Goal: Task Accomplishment & Management: Manage account settings

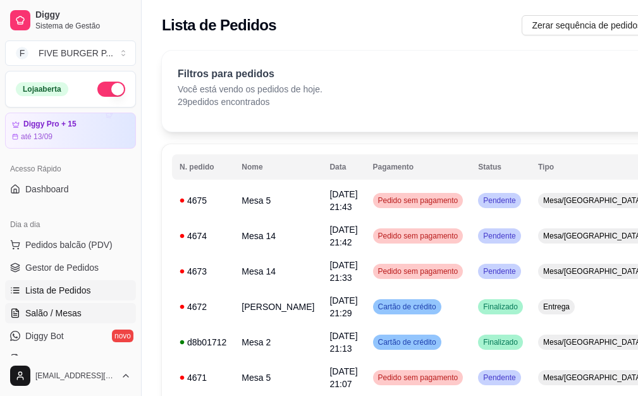
click at [108, 308] on link "Salão / Mesas" at bounding box center [70, 313] width 131 height 20
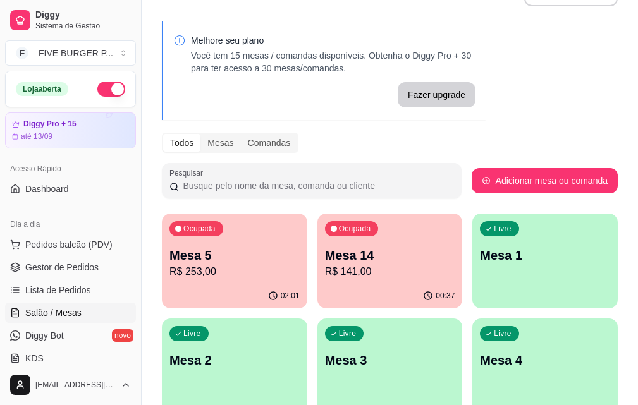
scroll to position [63, 0]
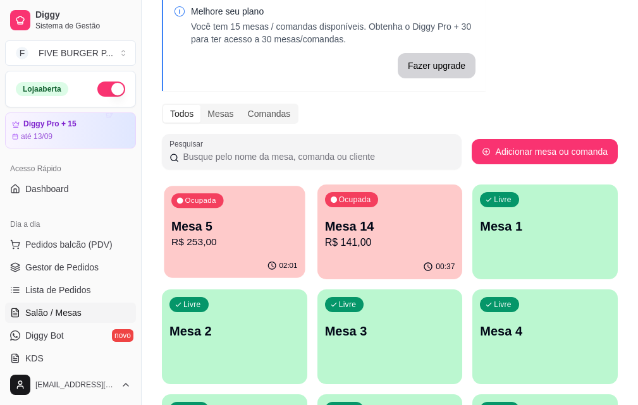
click at [242, 239] on p "R$ 253,00" at bounding box center [234, 242] width 126 height 15
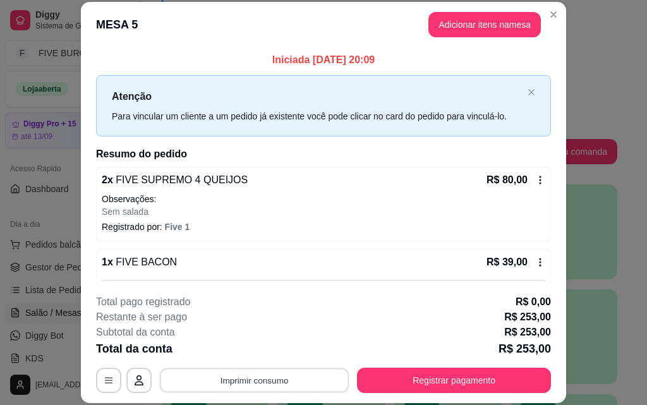
click at [269, 388] on button "Imprimir consumo" at bounding box center [255, 380] width 190 height 25
click at [262, 354] on button "IMPRESSORA" at bounding box center [254, 351] width 92 height 20
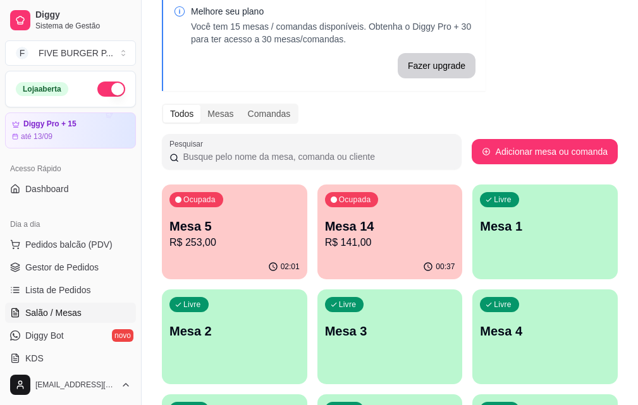
click at [327, 241] on p "R$ 141,00" at bounding box center [390, 242] width 130 height 15
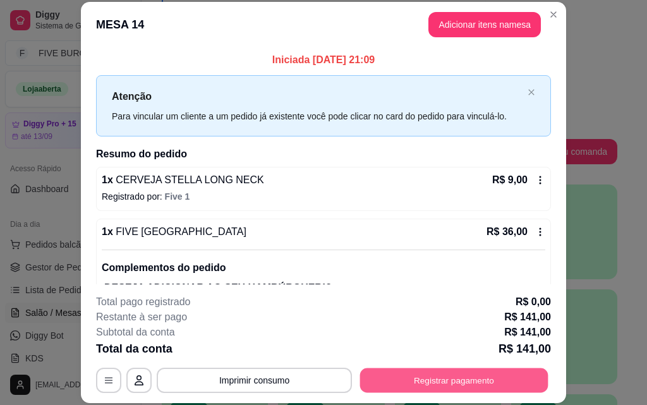
click at [420, 377] on button "Registrar pagamento" at bounding box center [454, 380] width 188 height 25
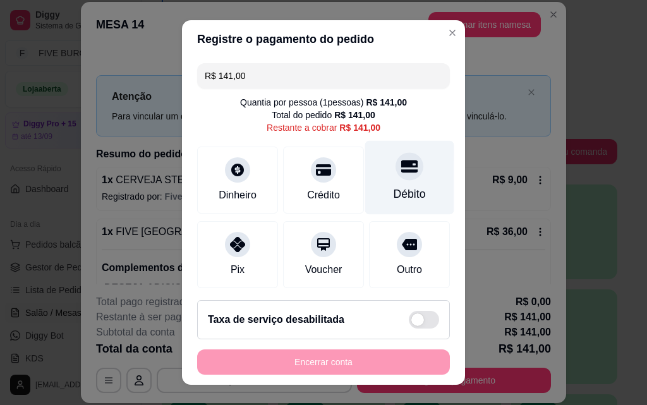
click at [394, 198] on div "Débito" at bounding box center [410, 194] width 32 height 16
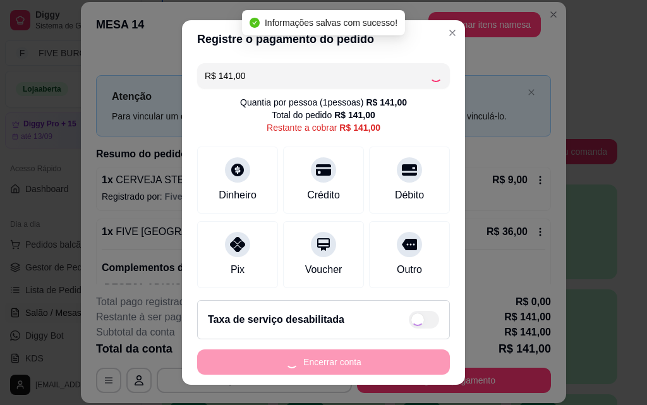
type input "R$ 0,00"
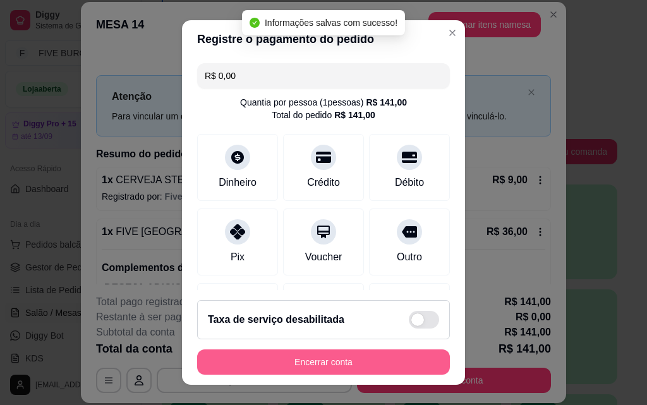
click at [323, 359] on button "Encerrar conta" at bounding box center [323, 361] width 253 height 25
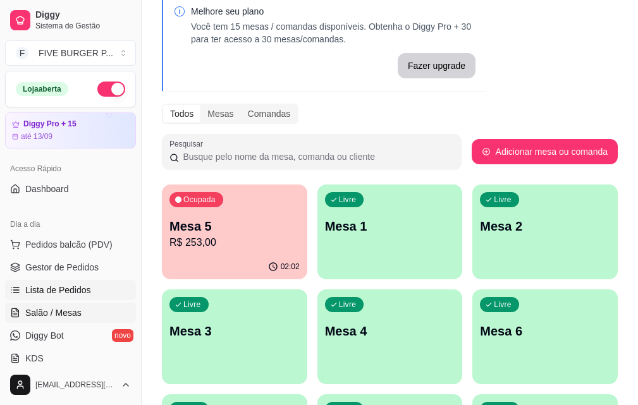
click at [71, 295] on span "Lista de Pedidos" at bounding box center [58, 290] width 66 height 13
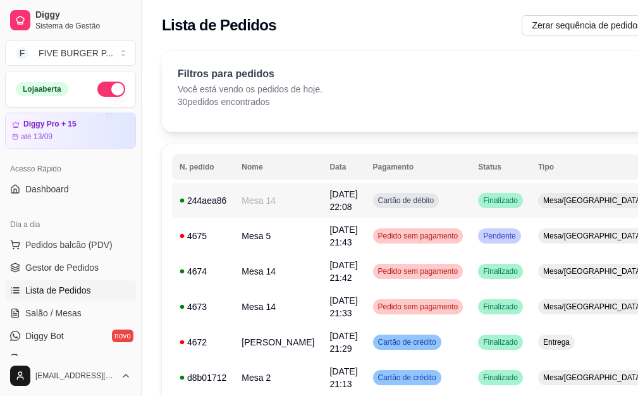
click at [427, 206] on td "Cartão de débito" at bounding box center [418, 200] width 106 height 35
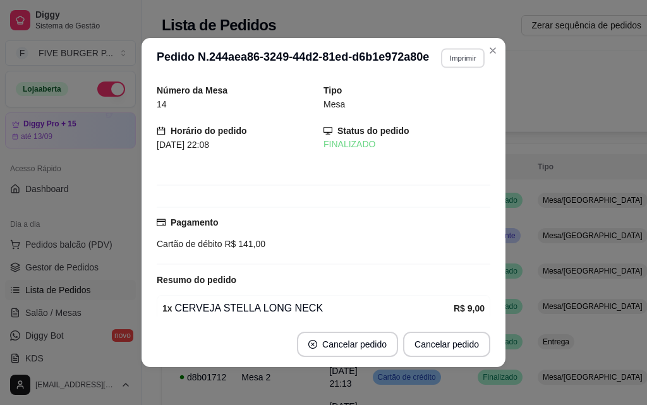
click at [447, 66] on button "Imprimir" at bounding box center [463, 58] width 44 height 20
click at [456, 99] on button "IMPRESSORA" at bounding box center [436, 102] width 88 height 20
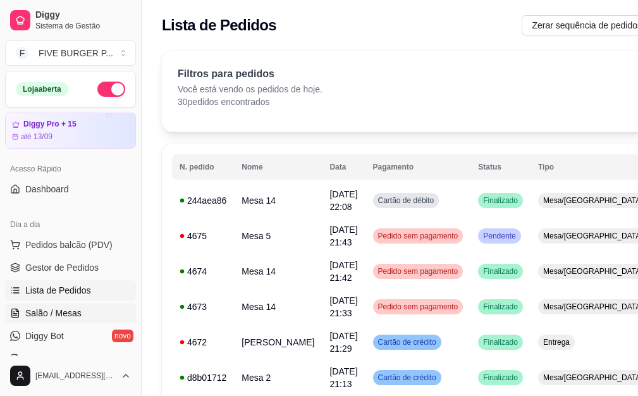
click at [66, 306] on span "Salão / Mesas" at bounding box center [53, 312] width 56 height 13
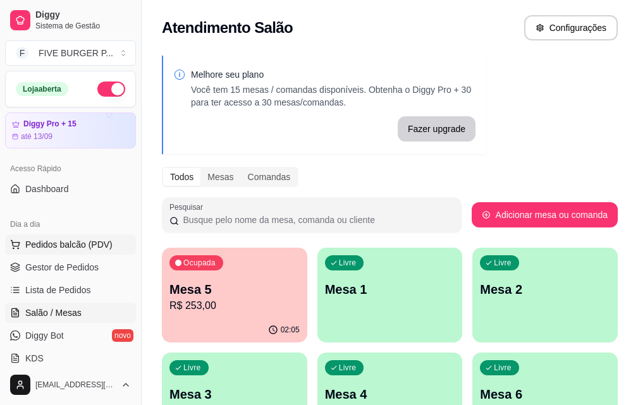
click at [37, 245] on span "Pedidos balcão (PDV)" at bounding box center [68, 244] width 87 height 13
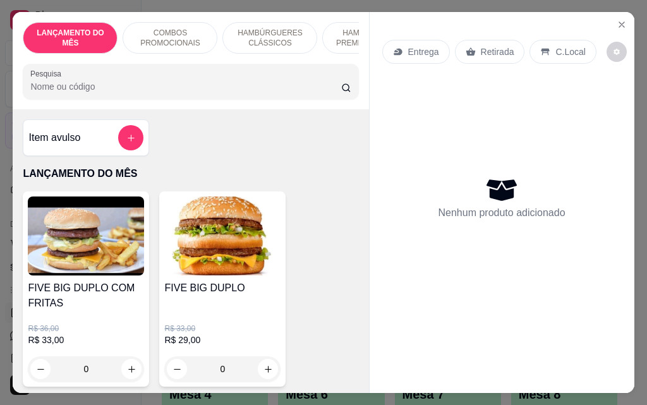
click at [508, 45] on div "Retirada" at bounding box center [490, 52] width 70 height 24
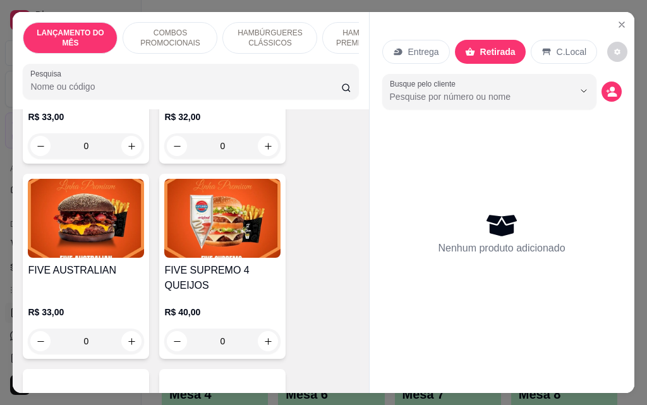
scroll to position [1580, 0]
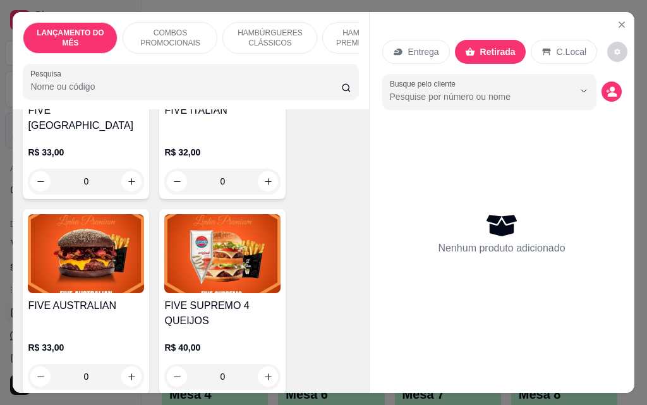
click at [262, 364] on div "0" at bounding box center [222, 376] width 116 height 25
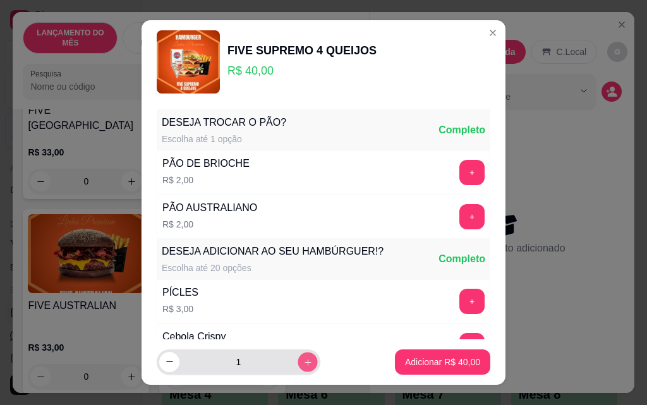
click at [298, 369] on button "increase-product-quantity" at bounding box center [308, 362] width 20 height 20
type input "2"
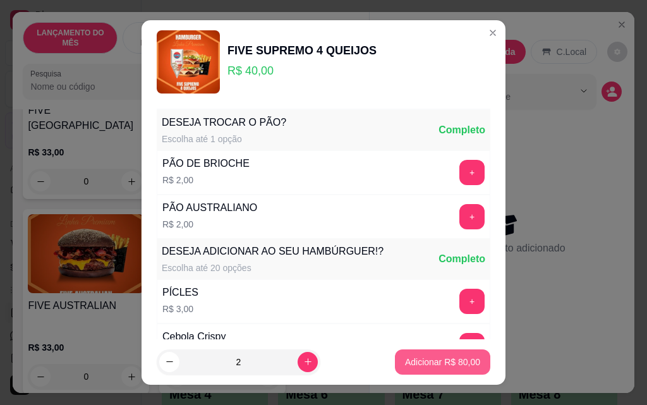
click at [416, 361] on p "Adicionar R$ 80,00" at bounding box center [442, 362] width 75 height 13
type input "2"
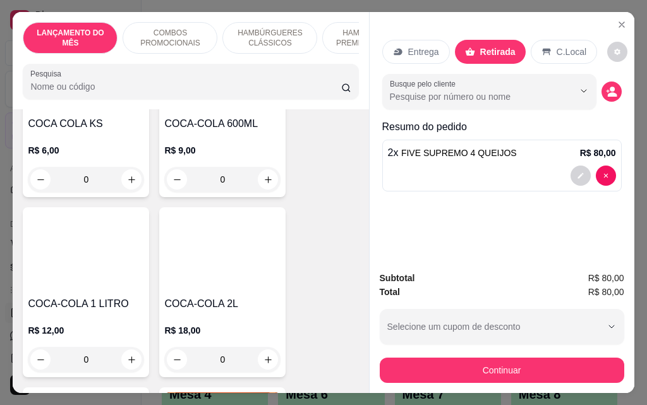
scroll to position [5687, 0]
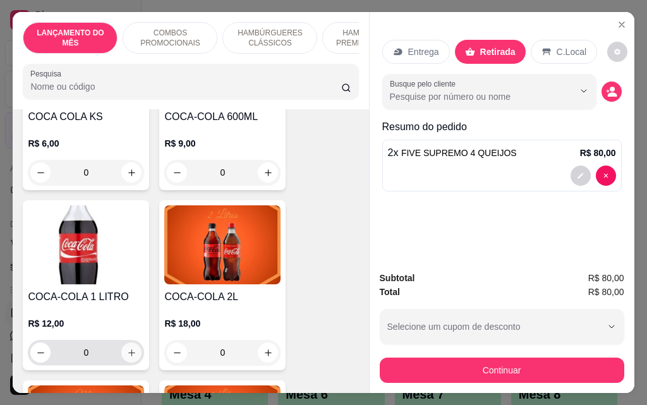
click at [128, 349] on icon "increase-product-quantity" at bounding box center [131, 352] width 7 height 7
type input "1"
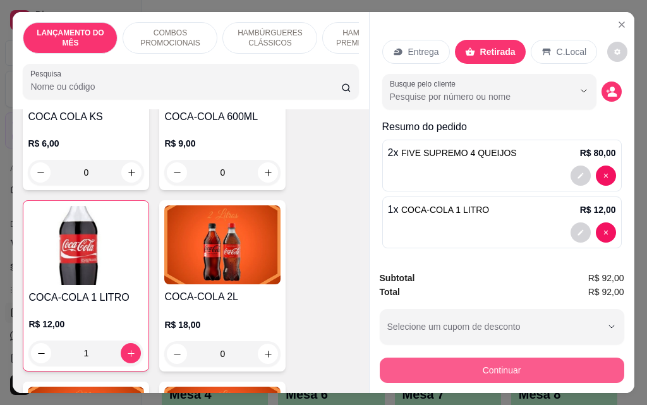
click at [532, 368] on button "Continuar" at bounding box center [502, 370] width 245 height 25
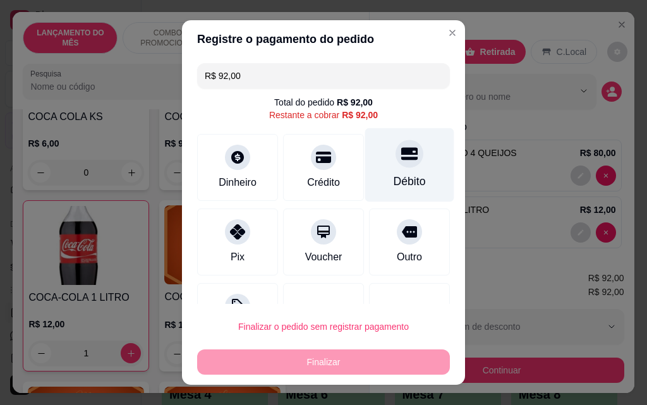
click at [394, 179] on div "Débito" at bounding box center [410, 181] width 32 height 16
type input "R$ 0,00"
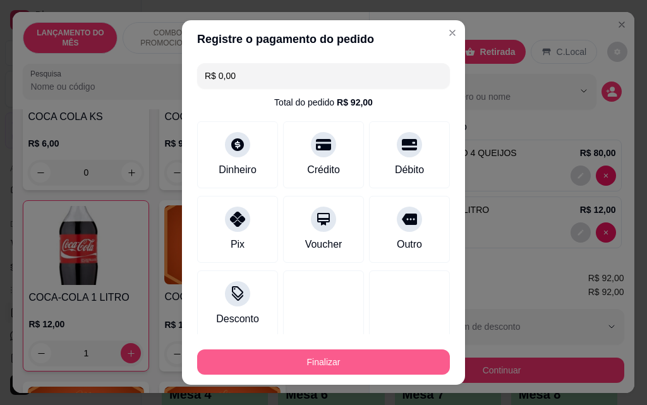
click at [380, 361] on button "Finalizar" at bounding box center [323, 361] width 253 height 25
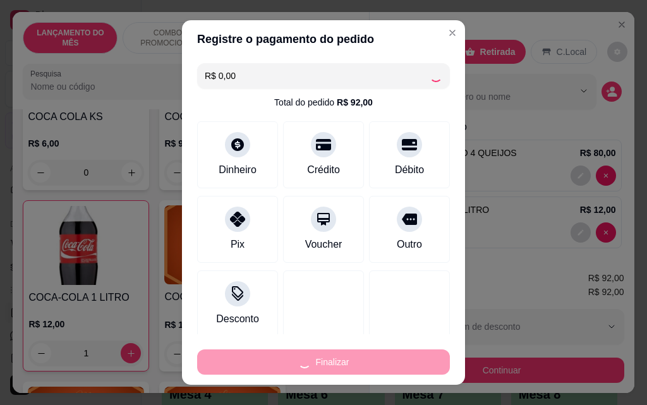
type input "0"
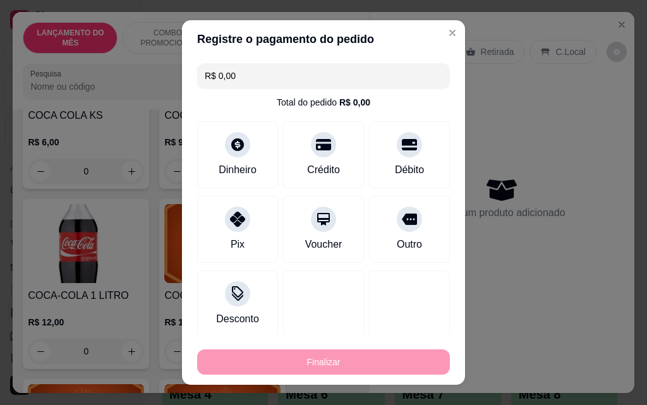
type input "-R$ 92,00"
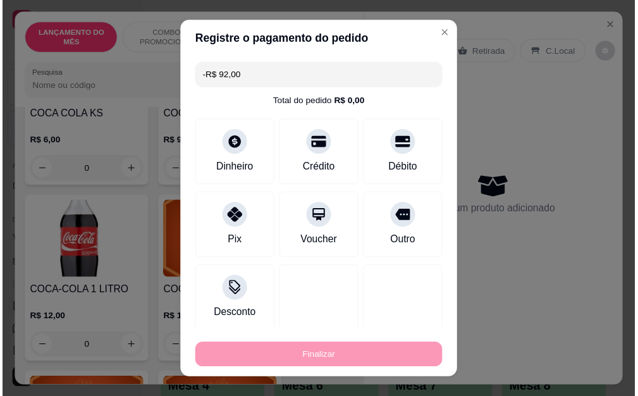
scroll to position [5686, 0]
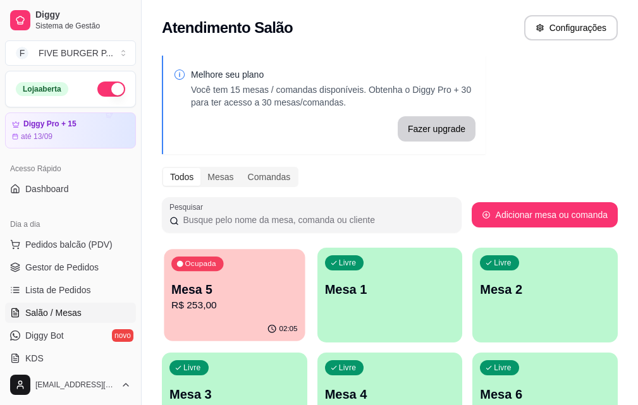
click at [209, 313] on p "R$ 253,00" at bounding box center [234, 305] width 126 height 15
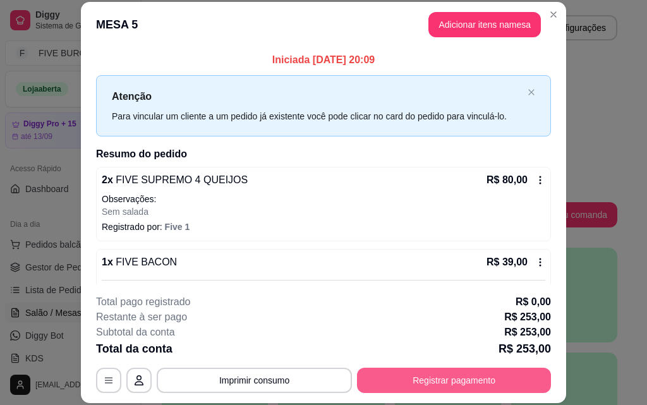
click at [473, 373] on button "Registrar pagamento" at bounding box center [454, 380] width 194 height 25
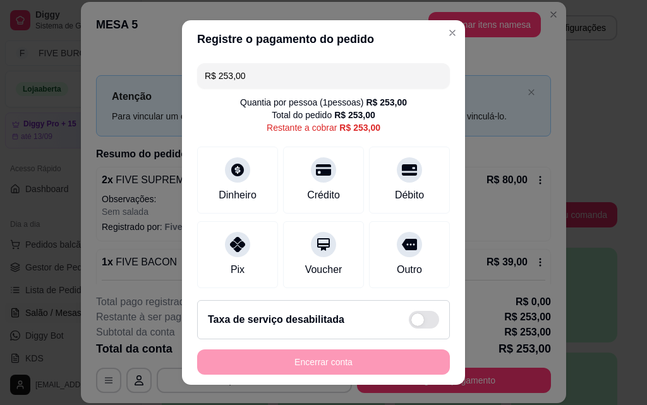
drag, startPoint x: 294, startPoint y: 74, endPoint x: 90, endPoint y: 81, distance: 204.2
click at [83, 75] on div "Registre o pagamento do pedido R$ 253,00 Quantia por pessoa ( 1 pessoas) R$ 253…" at bounding box center [323, 202] width 647 height 405
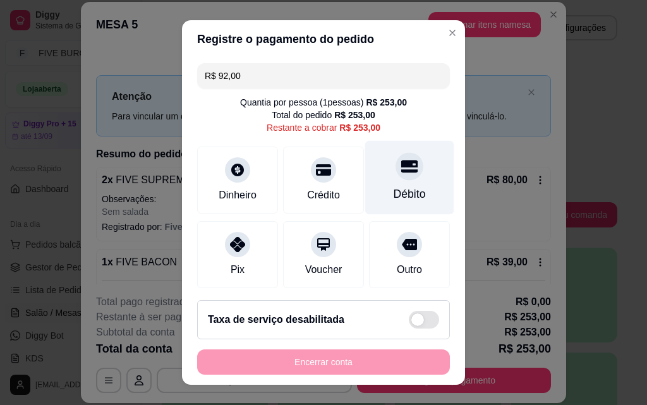
click at [398, 200] on div "Débito" at bounding box center [410, 194] width 32 height 16
click at [408, 188] on div "Débito" at bounding box center [409, 178] width 89 height 74
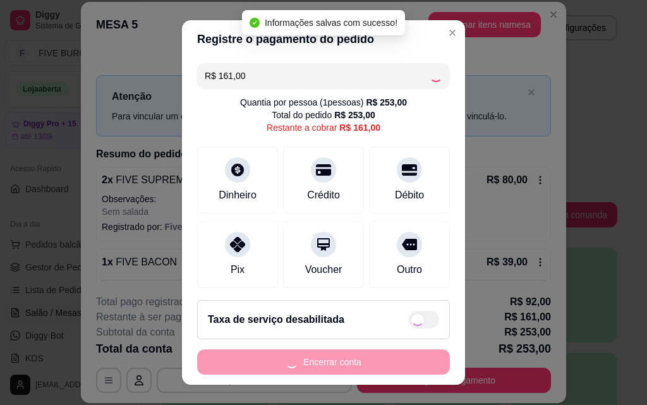
type input "R$ 0,00"
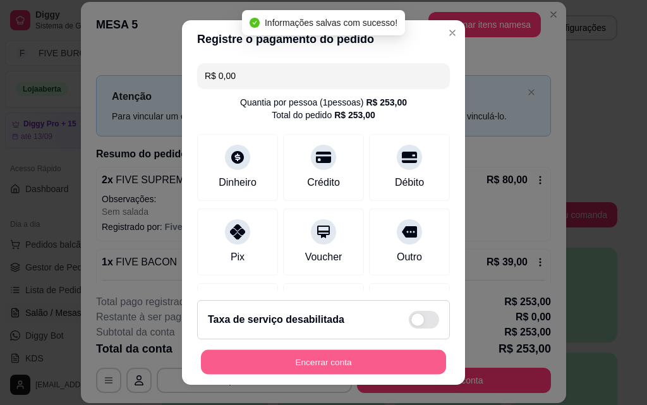
click at [358, 370] on button "Encerrar conta" at bounding box center [323, 362] width 245 height 25
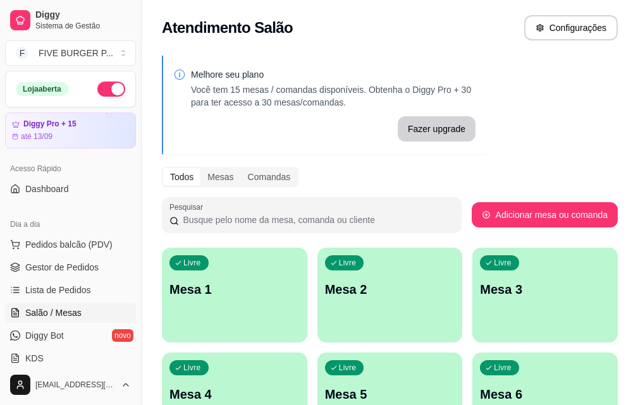
drag, startPoint x: 74, startPoint y: 293, endPoint x: 82, endPoint y: 315, distance: 24.2
click at [74, 293] on span "Lista de Pedidos" at bounding box center [58, 290] width 66 height 13
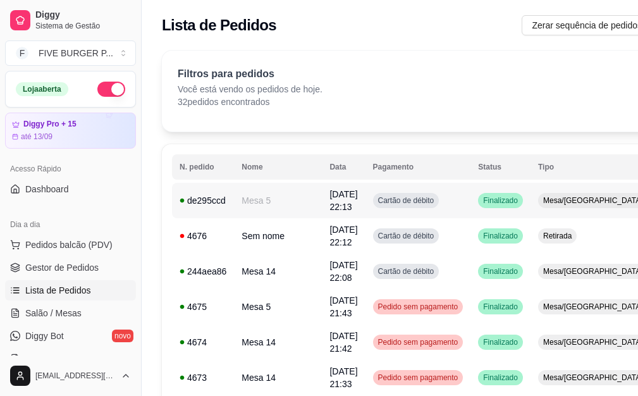
click at [395, 204] on span "Cartão de débito" at bounding box center [405, 200] width 61 height 10
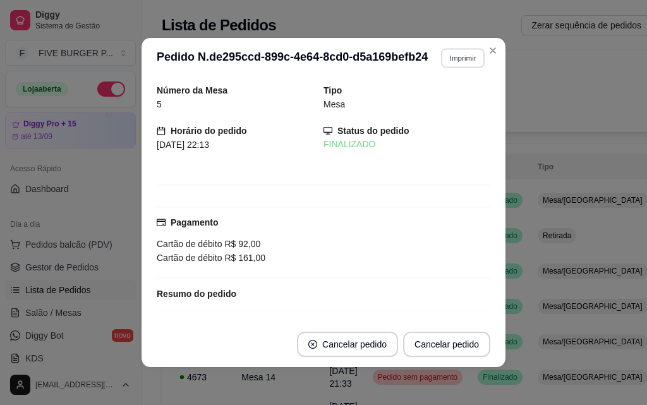
click at [463, 53] on button "Imprimir" at bounding box center [463, 58] width 44 height 20
click at [444, 99] on button "IMPRESSORA" at bounding box center [436, 102] width 92 height 20
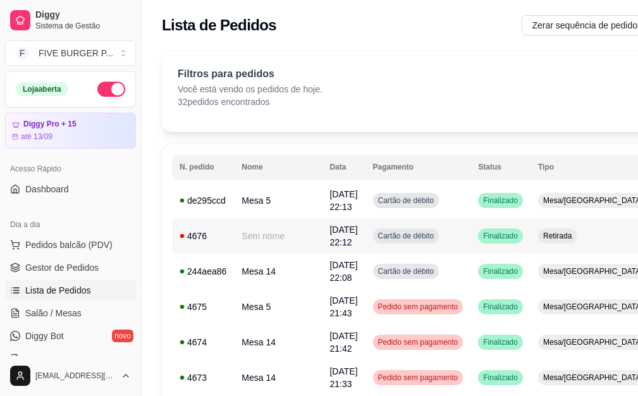
click at [432, 238] on td "Cartão de débito" at bounding box center [418, 235] width 106 height 35
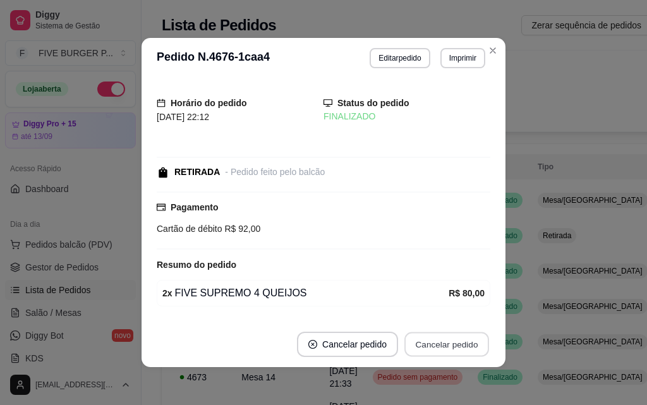
click at [421, 346] on button "Cancelar pedido" at bounding box center [446, 344] width 85 height 25
click at [421, 346] on button "Cancelar pedido" at bounding box center [446, 344] width 87 height 25
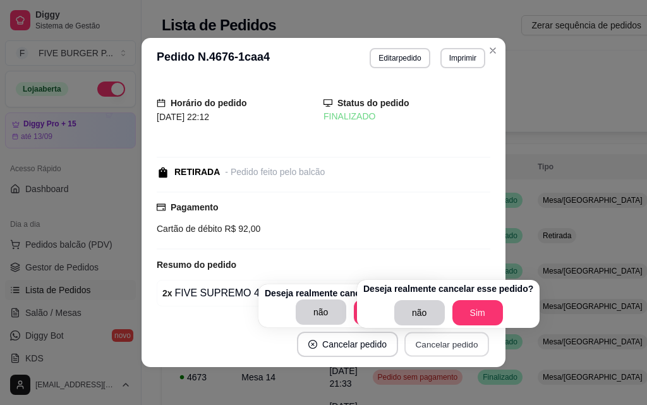
click at [421, 351] on button "Cancelar pedido" at bounding box center [446, 344] width 85 height 25
click at [468, 314] on button "Sim" at bounding box center [477, 312] width 51 height 25
